Goal: Task Accomplishment & Management: Complete application form

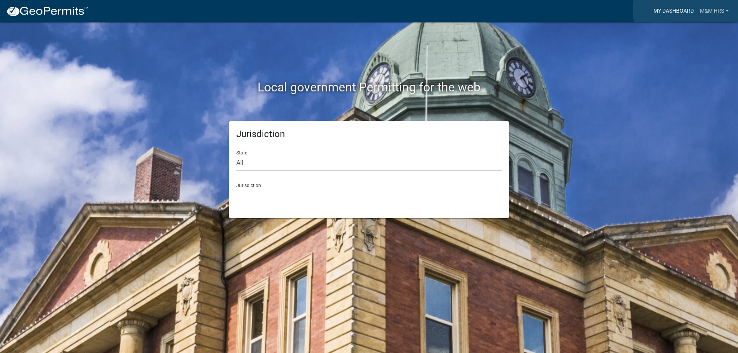
click at [690, 10] on link "My Dashboard" at bounding box center [673, 11] width 46 height 15
click at [269, 162] on select "All [US_STATE] [US_STATE] [US_STATE] [US_STATE] [US_STATE] [US_STATE] [US_STATE…" at bounding box center [368, 163] width 265 height 16
select select "[US_STATE]"
click at [236, 155] on select "All [US_STATE] [US_STATE] [US_STATE] [US_STATE] [US_STATE] [US_STATE] [US_STATE…" at bounding box center [368, 163] width 265 height 16
drag, startPoint x: 267, startPoint y: 204, endPoint x: 269, endPoint y: 192, distance: 11.6
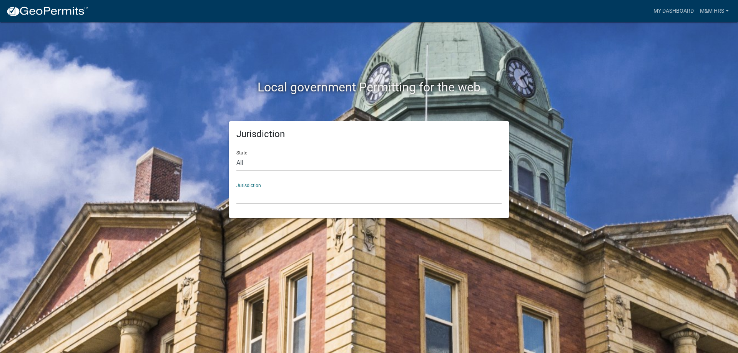
click at [269, 192] on select "City of [GEOGRAPHIC_DATA], [US_STATE] City of [GEOGRAPHIC_DATA], [US_STATE] Cit…" at bounding box center [368, 196] width 265 height 16
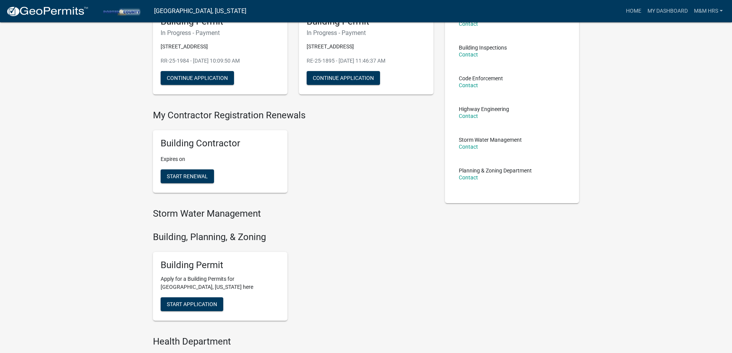
scroll to position [77, 0]
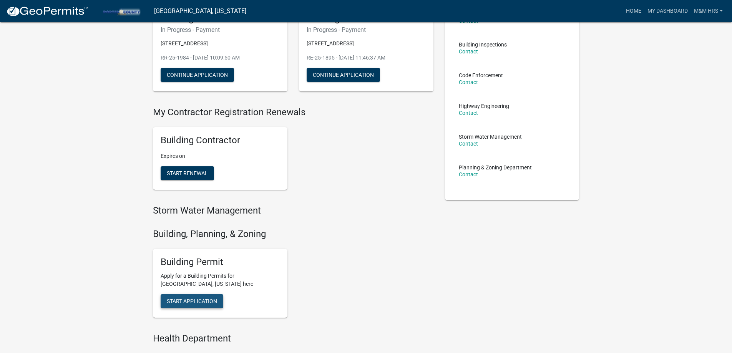
click at [200, 298] on span "Start Application" at bounding box center [192, 301] width 50 height 6
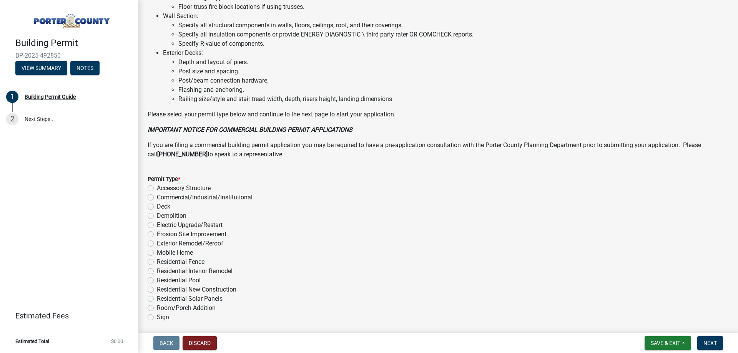
scroll to position [499, 0]
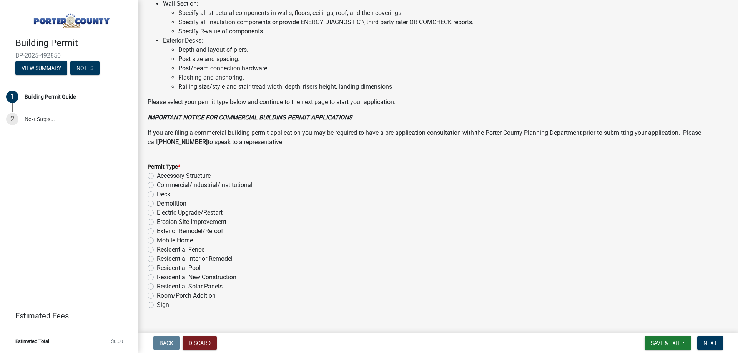
click at [157, 231] on label "Exterior Remodel/Reroof" at bounding box center [190, 231] width 66 height 9
click at [157, 231] on input "Exterior Remodel/Reroof" at bounding box center [159, 229] width 5 height 5
radio input "true"
click at [712, 338] on button "Next" at bounding box center [710, 343] width 26 height 14
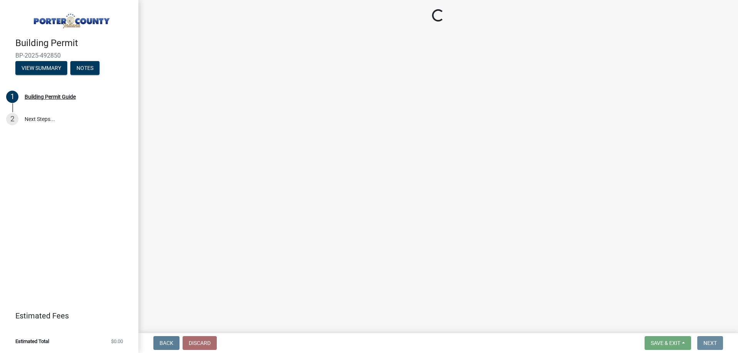
scroll to position [0, 0]
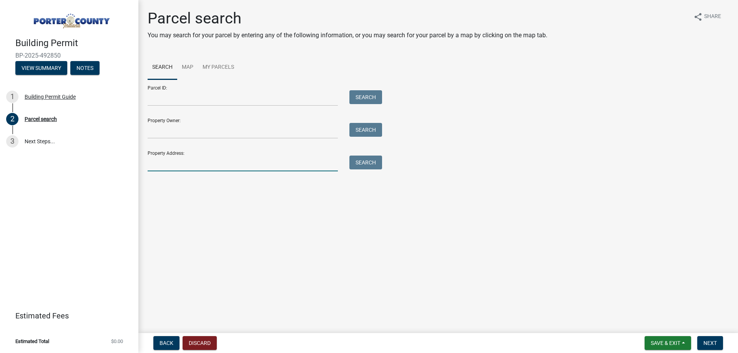
click at [163, 162] on input "Property Address:" at bounding box center [243, 164] width 190 height 16
type input "746 [PERSON_NAME]"
click at [363, 166] on button "Search" at bounding box center [365, 163] width 33 height 14
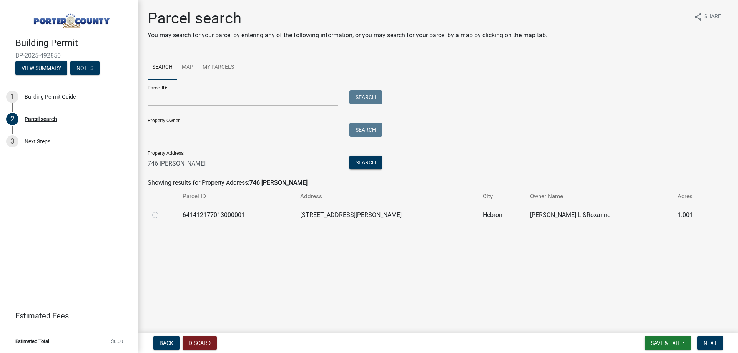
click at [161, 211] on label at bounding box center [161, 211] width 0 height 0
click at [161, 215] on input "radio" at bounding box center [163, 213] width 5 height 5
radio input "true"
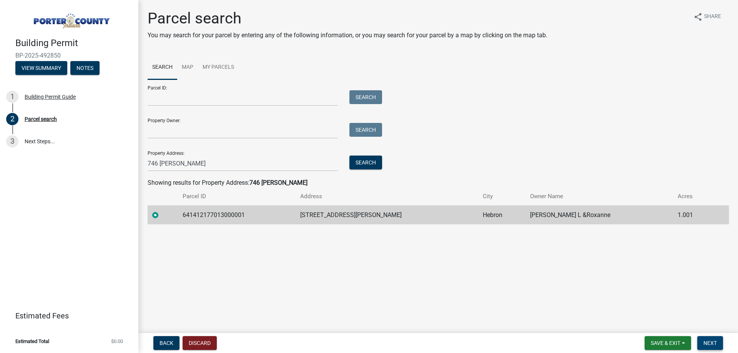
click at [718, 338] on button "Next" at bounding box center [710, 343] width 26 height 14
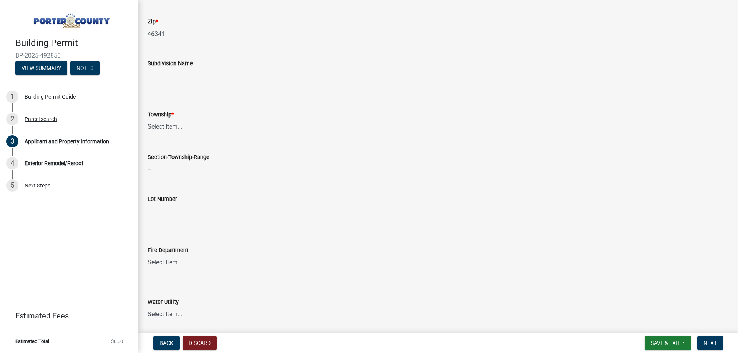
scroll to position [269, 0]
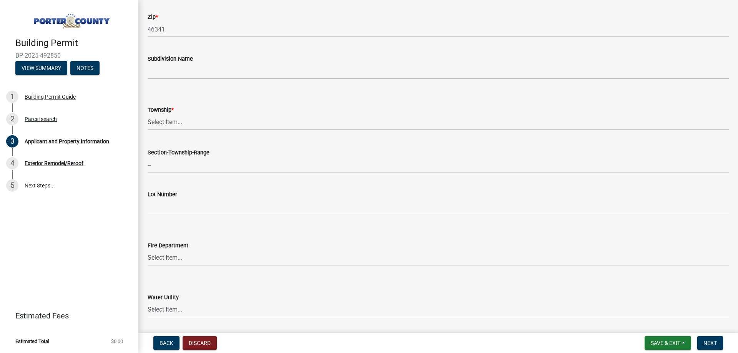
click at [171, 128] on select "Select Item... [PERSON_NAME][GEOGRAPHIC_DATA] [PERSON_NAME][GEOGRAPHIC_DATA] [G…" at bounding box center [438, 122] width 581 height 16
click at [148, 114] on select "Select Item... [PERSON_NAME][GEOGRAPHIC_DATA] [PERSON_NAME][GEOGRAPHIC_DATA] [G…" at bounding box center [438, 122] width 581 height 16
select select "eebc071e-620a-4db8-83e9-cb6b194c67e9"
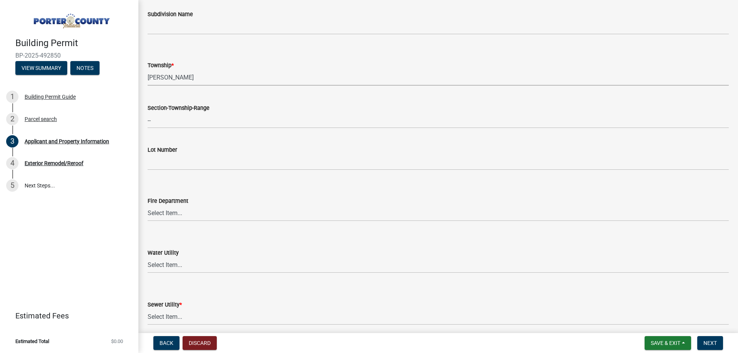
scroll to position [384, 0]
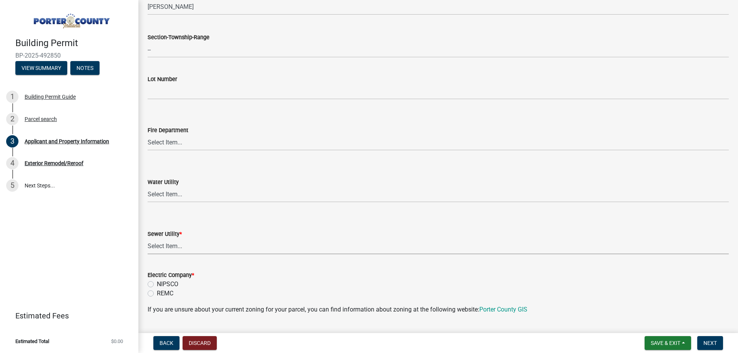
click at [187, 246] on select "Select Item... Aqua [US_STATE] Inc Damon Run Falling Waters Lake Eliza - LEACD …" at bounding box center [438, 247] width 581 height 16
click at [148, 239] on select "Select Item... Aqua [US_STATE] Inc Damon Run Falling Waters Lake Eliza - LEACD …" at bounding box center [438, 247] width 581 height 16
select select "c796f995-08fe-487b-a20e-70ab553361d3"
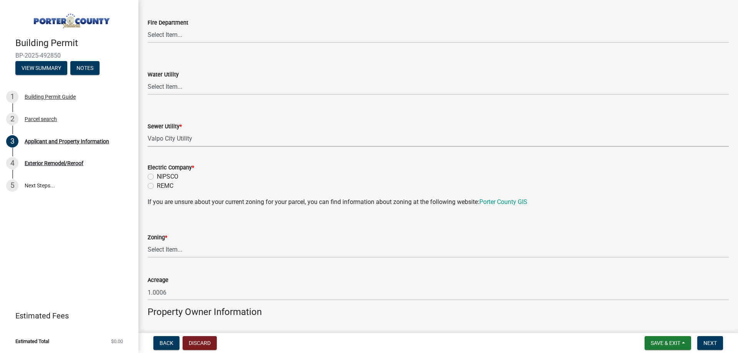
scroll to position [499, 0]
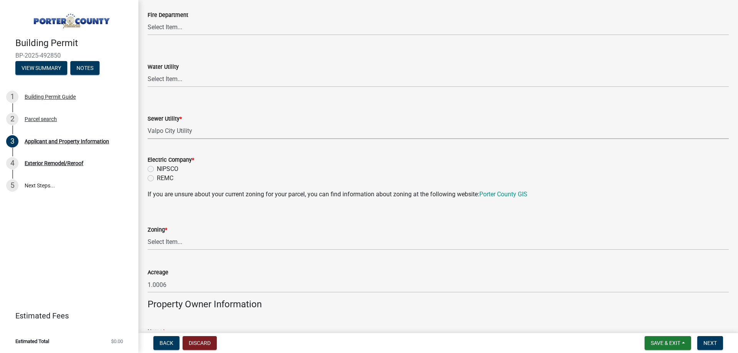
click at [157, 168] on label "NIPSCO" at bounding box center [168, 168] width 22 height 9
click at [157, 168] on input "NIPSCO" at bounding box center [159, 166] width 5 height 5
radio input "true"
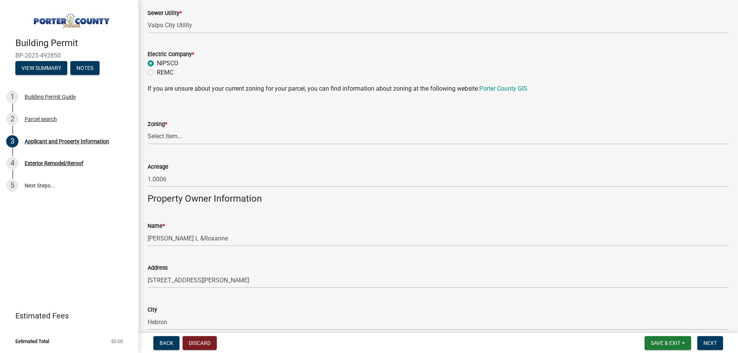
scroll to position [615, 0]
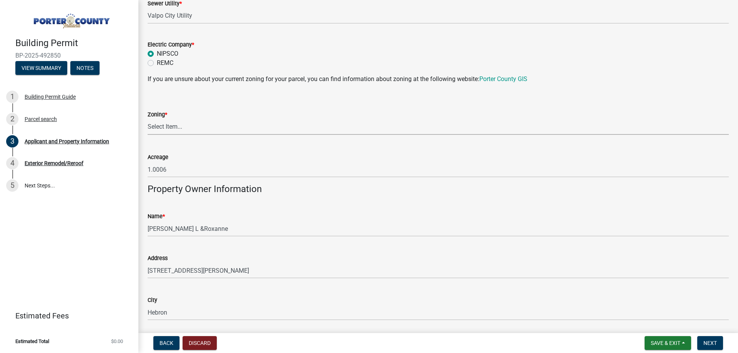
click at [172, 124] on select "Select Item... A1 A2 CH CM CN I1 I2 I3 IN MP OT P1 P2 PUD R1 R2 R3 R4 RL RR" at bounding box center [438, 127] width 581 height 16
click at [148, 119] on select "Select Item... A1 A2 CH CM CN I1 I2 I3 IN MP OT P1 P2 PUD R1 R2 R3 R4 RL RR" at bounding box center [438, 127] width 581 height 16
select select "271bd504-2c49-4a3f-937e-0db1d3436bac"
click at [95, 219] on div "Building Permit BP-2025-492850 View Summary Notes 1 Building Permit Guide 2 Par…" at bounding box center [69, 176] width 138 height 353
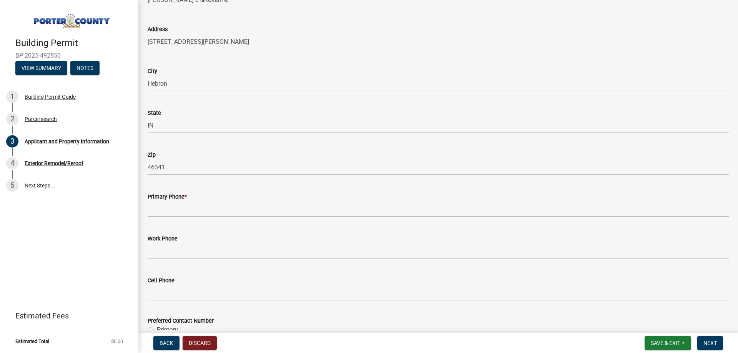
scroll to position [845, 0]
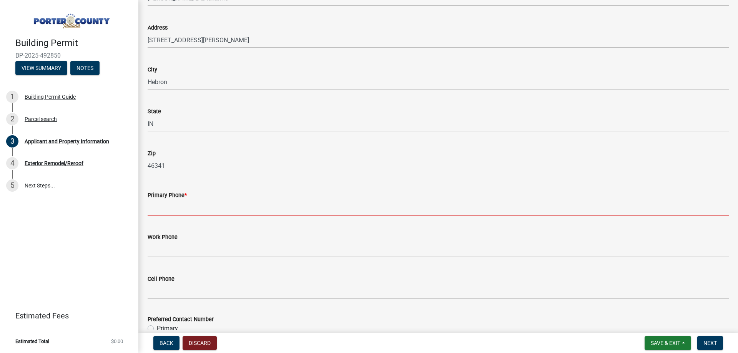
click at [161, 207] on input "Primary Phone *" at bounding box center [438, 208] width 581 height 16
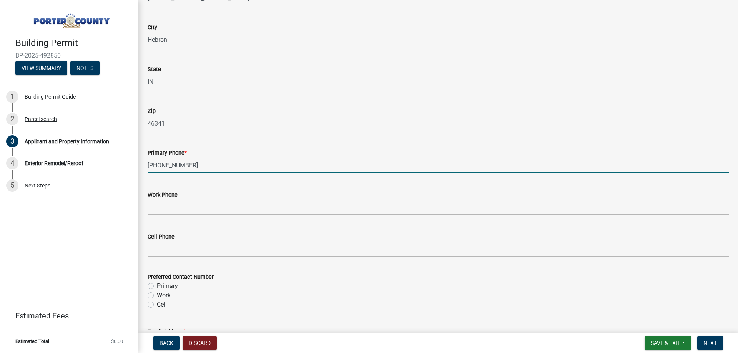
scroll to position [960, 0]
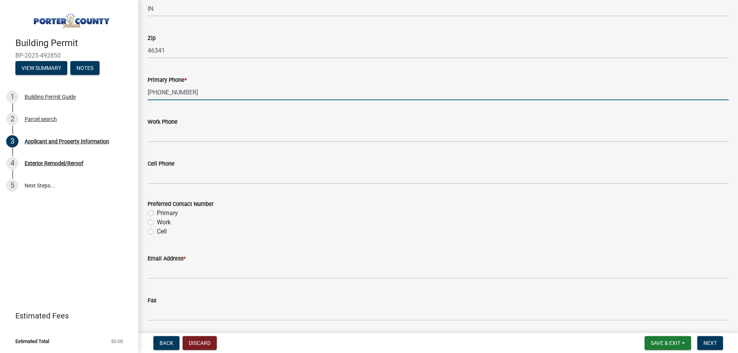
type input "[PHONE_NUMBER]"
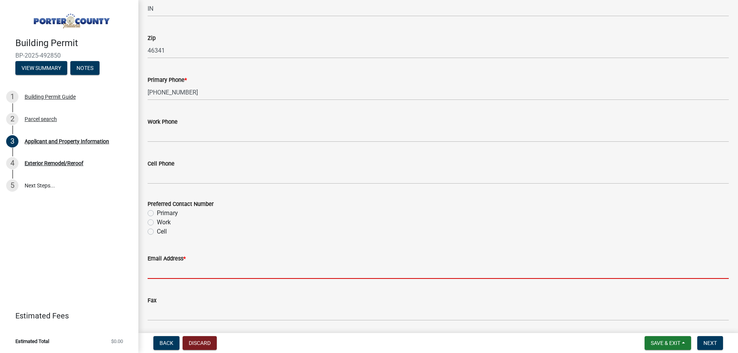
click at [188, 269] on input "Email Address *" at bounding box center [438, 271] width 581 height 16
click at [193, 274] on input "Email Address *" at bounding box center [438, 271] width 581 height 16
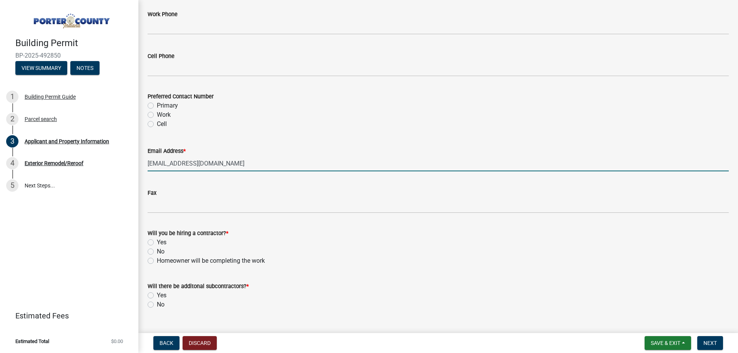
scroll to position [1084, 0]
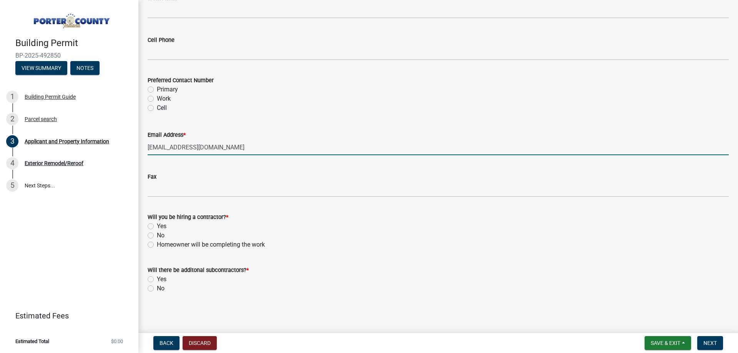
type input "[EMAIL_ADDRESS][DOMAIN_NAME]"
click at [157, 225] on label "Yes" at bounding box center [162, 226] width 10 height 9
click at [157, 225] on input "Yes" at bounding box center [159, 224] width 5 height 5
radio input "true"
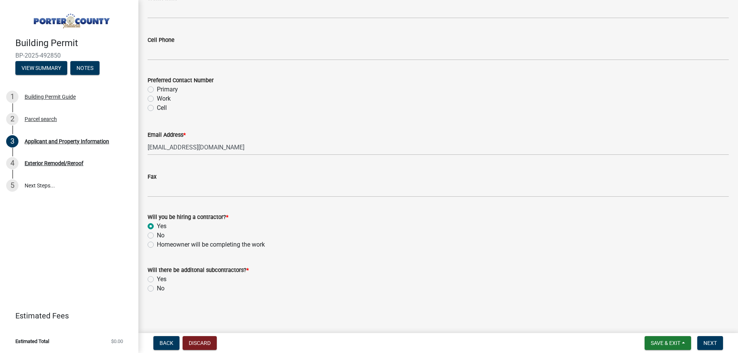
click at [157, 289] on label "No" at bounding box center [161, 288] width 8 height 9
click at [157, 289] on input "No" at bounding box center [159, 286] width 5 height 5
radio input "true"
click at [706, 342] on button "Next" at bounding box center [710, 343] width 26 height 14
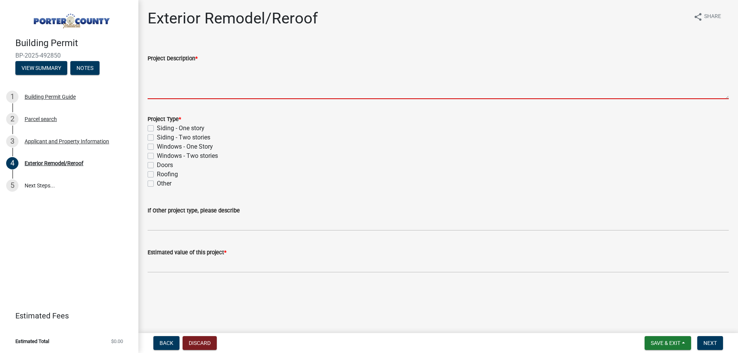
click at [178, 94] on textarea "Project Description *" at bounding box center [438, 81] width 581 height 36
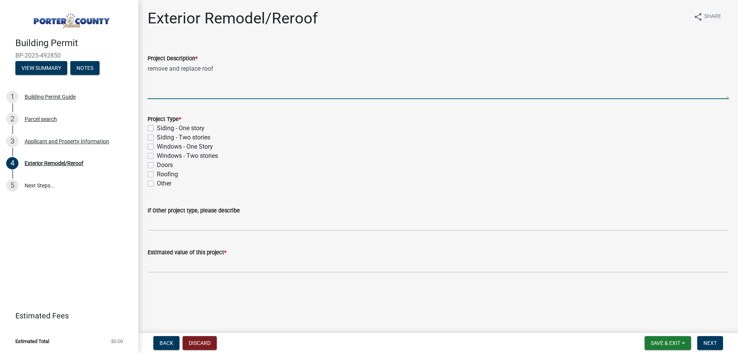
type textarea "remove and replace roof"
click at [157, 127] on label "Siding - One story" at bounding box center [181, 128] width 48 height 9
click at [157, 127] on input "Siding - One story" at bounding box center [159, 126] width 5 height 5
checkbox input "true"
checkbox input "false"
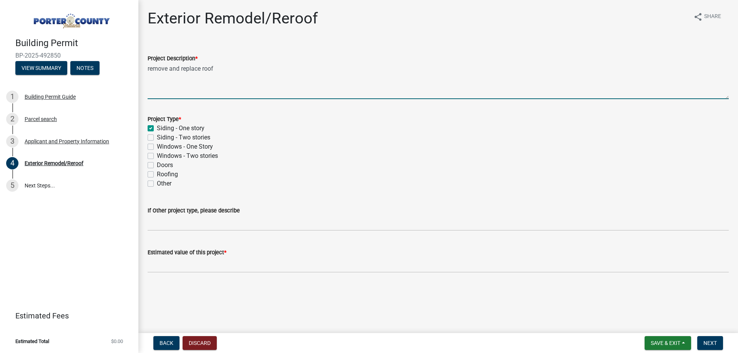
checkbox input "false"
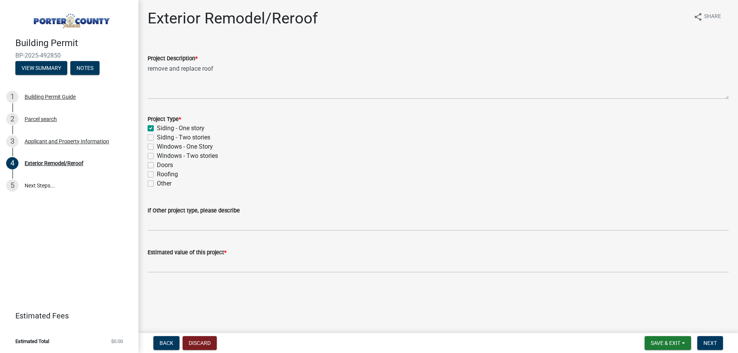
click at [157, 130] on label "Siding - One story" at bounding box center [181, 128] width 48 height 9
click at [157, 129] on input "Siding - One story" at bounding box center [159, 126] width 5 height 5
checkbox input "false"
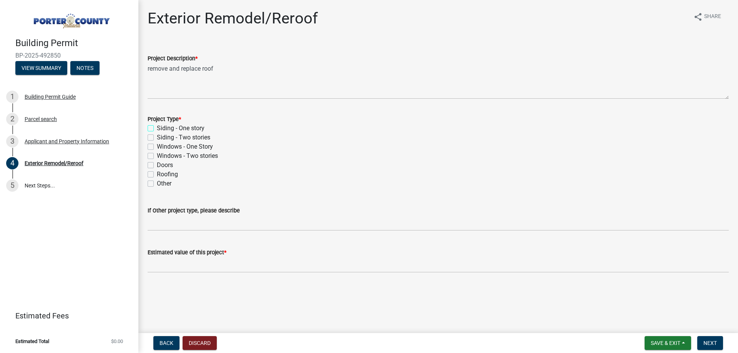
checkbox input "false"
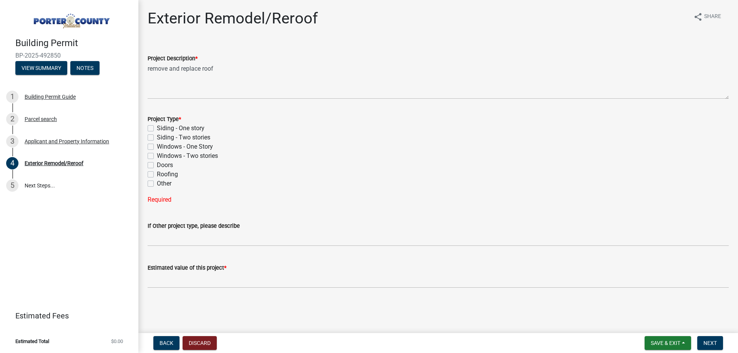
click at [157, 174] on label "Roofing" at bounding box center [167, 174] width 21 height 9
click at [157, 174] on input "Roofing" at bounding box center [159, 172] width 5 height 5
checkbox input "true"
checkbox input "false"
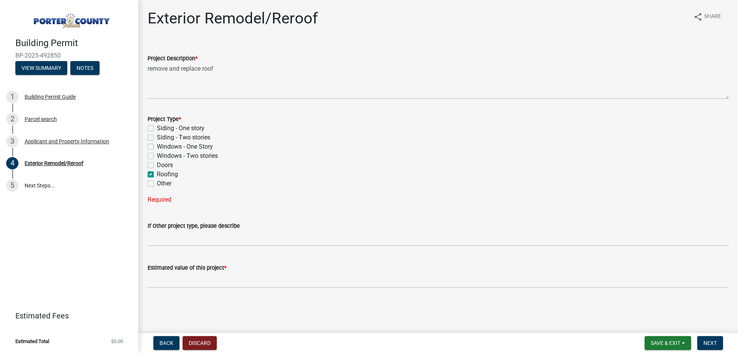
checkbox input "false"
checkbox input "true"
checkbox input "false"
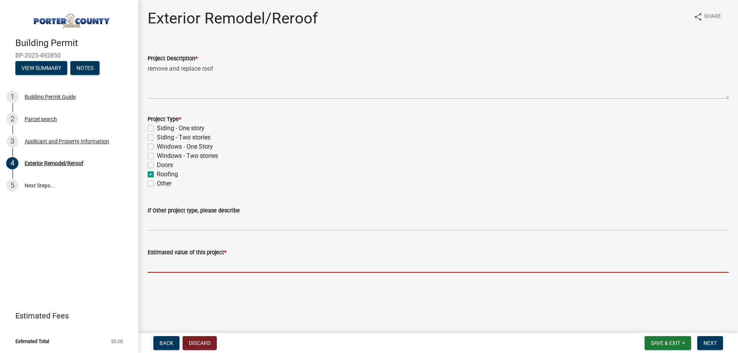
click at [216, 266] on input "text" at bounding box center [438, 265] width 581 height 16
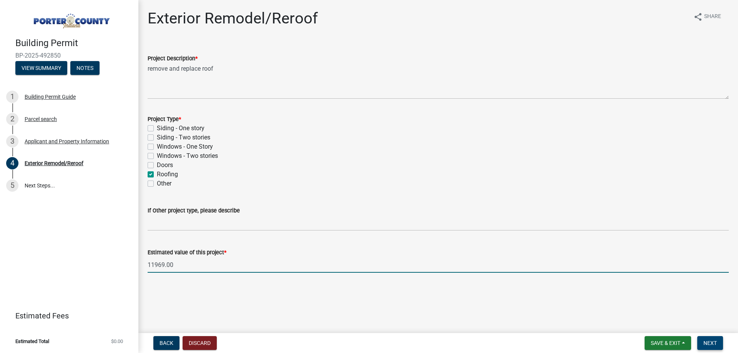
type input "11969"
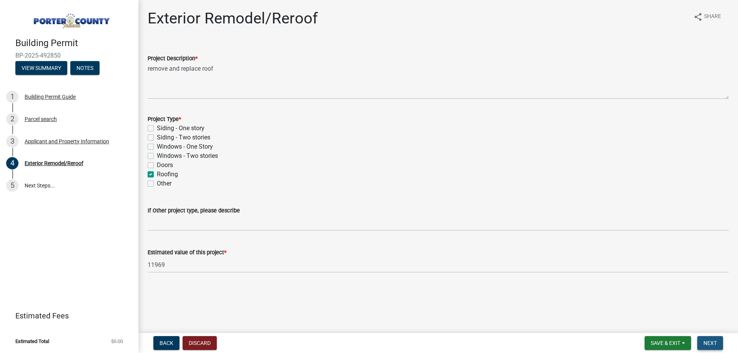
click at [718, 343] on button "Next" at bounding box center [710, 343] width 26 height 14
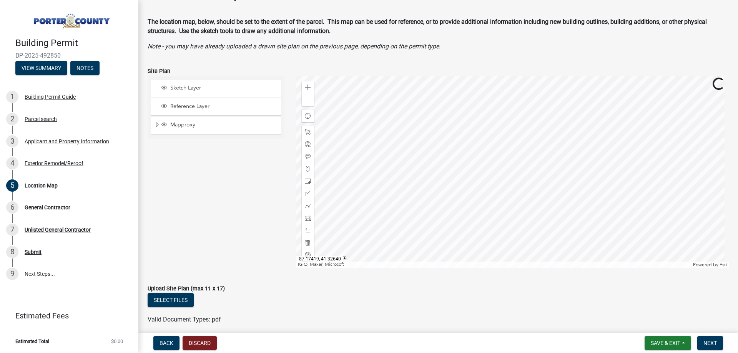
scroll to position [57, 0]
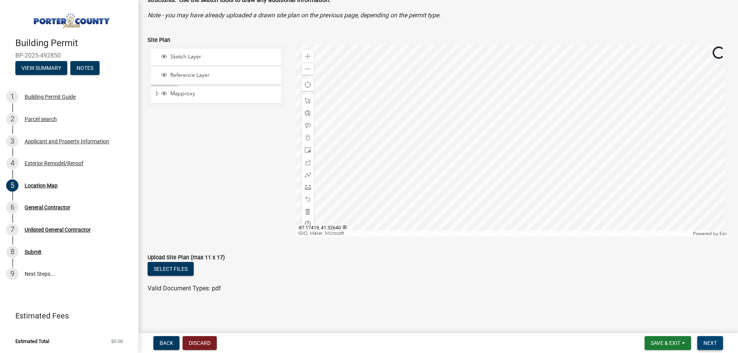
click at [712, 342] on span "Next" at bounding box center [709, 343] width 13 height 6
click at [714, 342] on span "Next" at bounding box center [709, 343] width 13 height 6
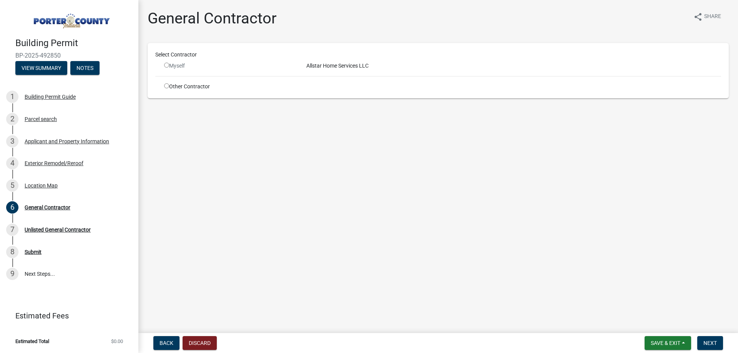
click at [166, 66] on input "radio" at bounding box center [166, 65] width 5 height 5
click at [167, 66] on input "radio" at bounding box center [166, 65] width 5 height 5
radio input "false"
drag, startPoint x: 341, startPoint y: 72, endPoint x: 336, endPoint y: 71, distance: 4.8
click at [341, 72] on div "Select Contractor Myself Allstar Home Services LLC Other Contractor" at bounding box center [437, 71] width 565 height 40
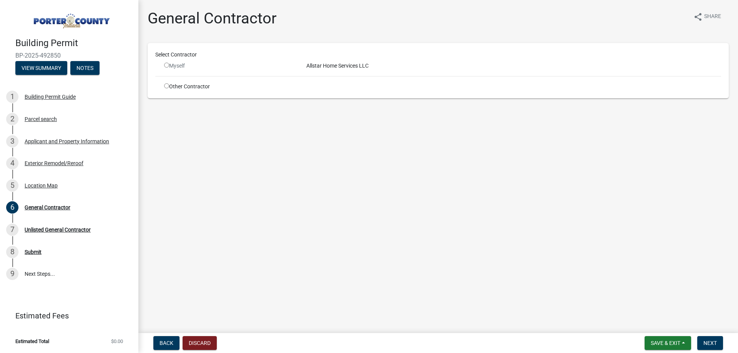
click at [166, 88] on input "radio" at bounding box center [166, 85] width 5 height 5
radio input "true"
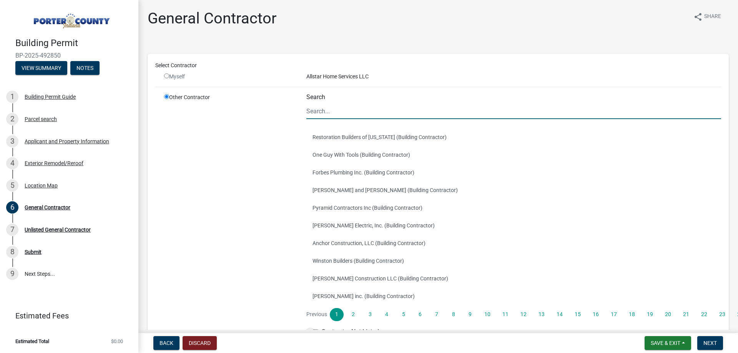
click at [339, 108] on input "Search" at bounding box center [513, 111] width 414 height 16
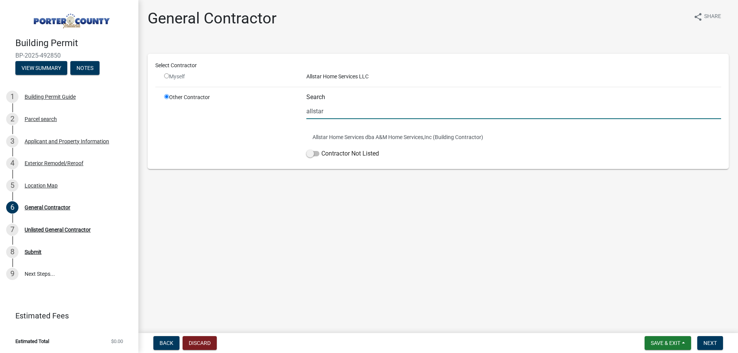
type input "allstar home services"
click at [325, 138] on button "Allstar Home Services dba A&M Home Services,Inc (Building Contractor)" at bounding box center [513, 137] width 414 height 18
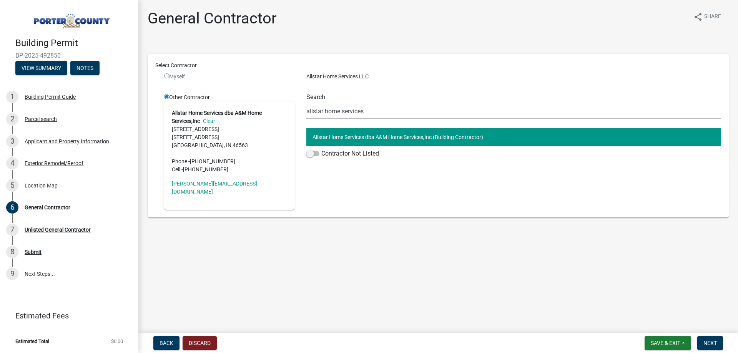
click at [330, 135] on button "Allstar Home Services dba A&M Home Services,Inc (Building Contractor)" at bounding box center [513, 137] width 414 height 18
drag, startPoint x: 381, startPoint y: 109, endPoint x: 265, endPoint y: 94, distance: 116.5
click at [270, 99] on div "Other Contractor Allstar Home Services dba A&M Home Services,Inc Clear [STREET_…" at bounding box center [442, 151] width 568 height 116
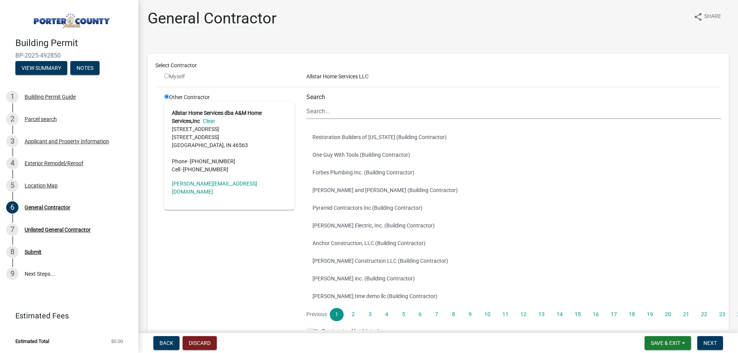
click at [165, 76] on input "radio" at bounding box center [166, 75] width 5 height 5
radio input "false"
radio input "true"
click at [166, 76] on input "radio" at bounding box center [166, 75] width 5 height 5
radio input "false"
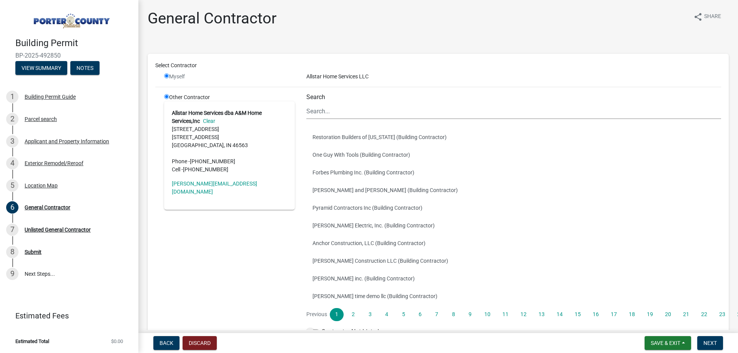
radio input "true"
click at [167, 76] on input "radio" at bounding box center [166, 75] width 5 height 5
radio input "false"
radio input "true"
click at [167, 76] on input "radio" at bounding box center [166, 75] width 5 height 5
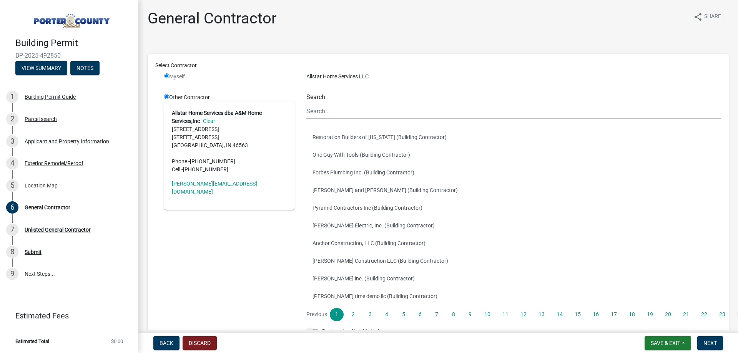
radio input "false"
radio input "true"
click at [167, 76] on input "radio" at bounding box center [166, 75] width 5 height 5
radio input "false"
radio input "true"
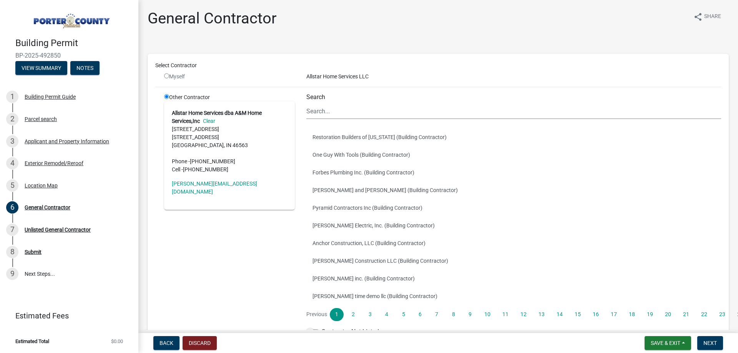
click at [323, 71] on div "Select Contractor" at bounding box center [437, 66] width 577 height 11
click at [321, 77] on div "Allstar Home Services LLC" at bounding box center [513, 77] width 426 height 8
click at [332, 105] on input "Search" at bounding box center [513, 111] width 414 height 16
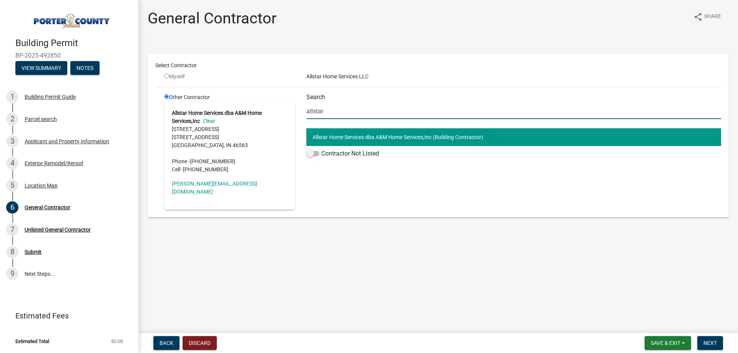
type input "allstar home services"
click at [607, 230] on main "General Contractor share Share Select Contractor Myself Allstar Home Services L…" at bounding box center [437, 165] width 599 height 330
click at [707, 344] on span "Next" at bounding box center [709, 343] width 13 height 6
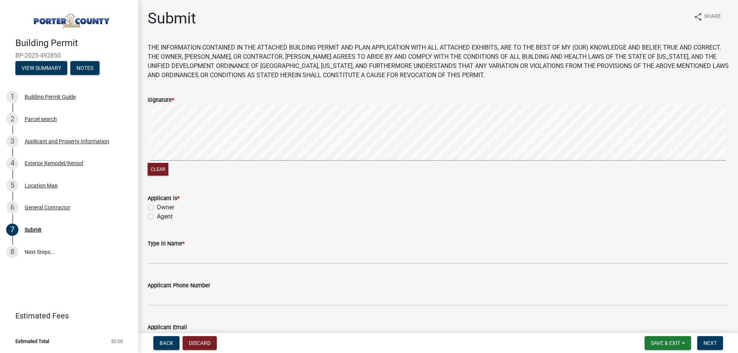
click at [206, 95] on form "Signature * Clear" at bounding box center [438, 131] width 581 height 91
click at [224, 172] on div "Clear" at bounding box center [438, 140] width 581 height 73
click at [157, 215] on label "Agent" at bounding box center [165, 216] width 16 height 9
click at [157, 215] on input "Agent" at bounding box center [159, 214] width 5 height 5
radio input "true"
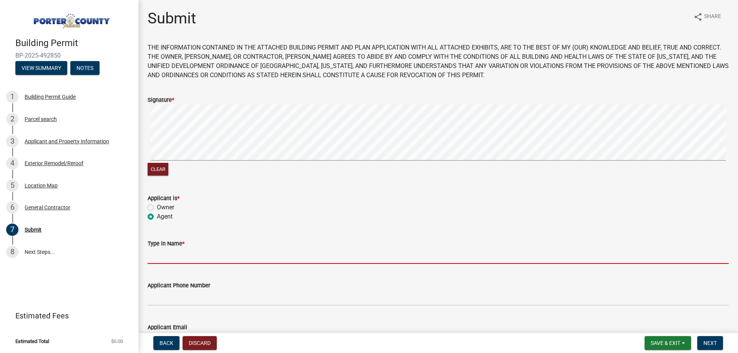
click at [169, 259] on input "Type in Name *" at bounding box center [438, 256] width 581 height 16
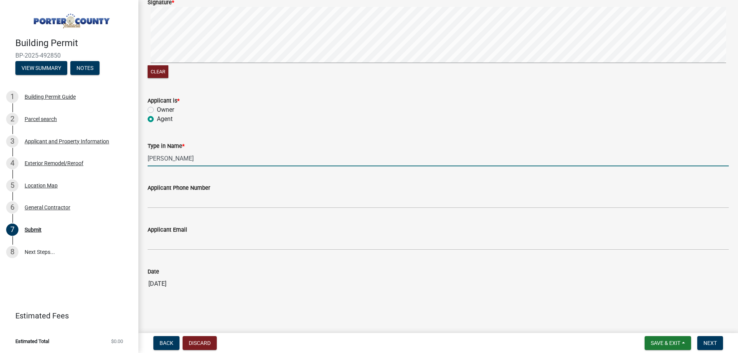
scroll to position [101, 0]
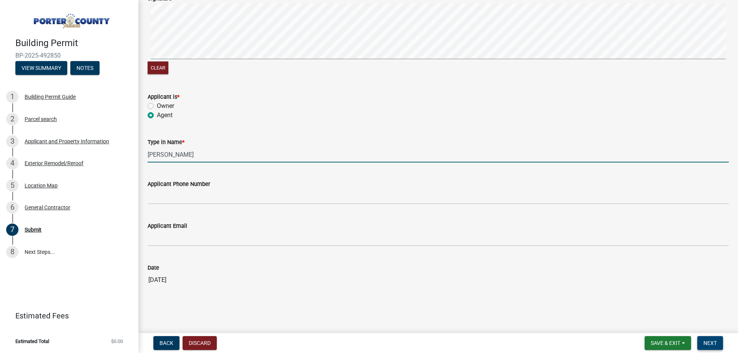
type input "[PERSON_NAME]"
click at [707, 343] on span "Next" at bounding box center [709, 343] width 13 height 6
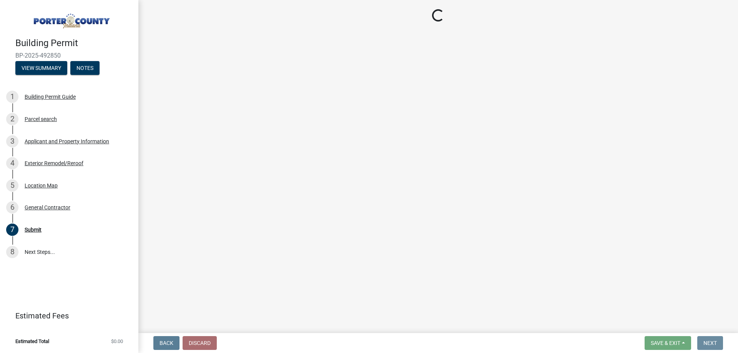
scroll to position [0, 0]
